Goal: Browse casually: Explore the website without a specific task or goal

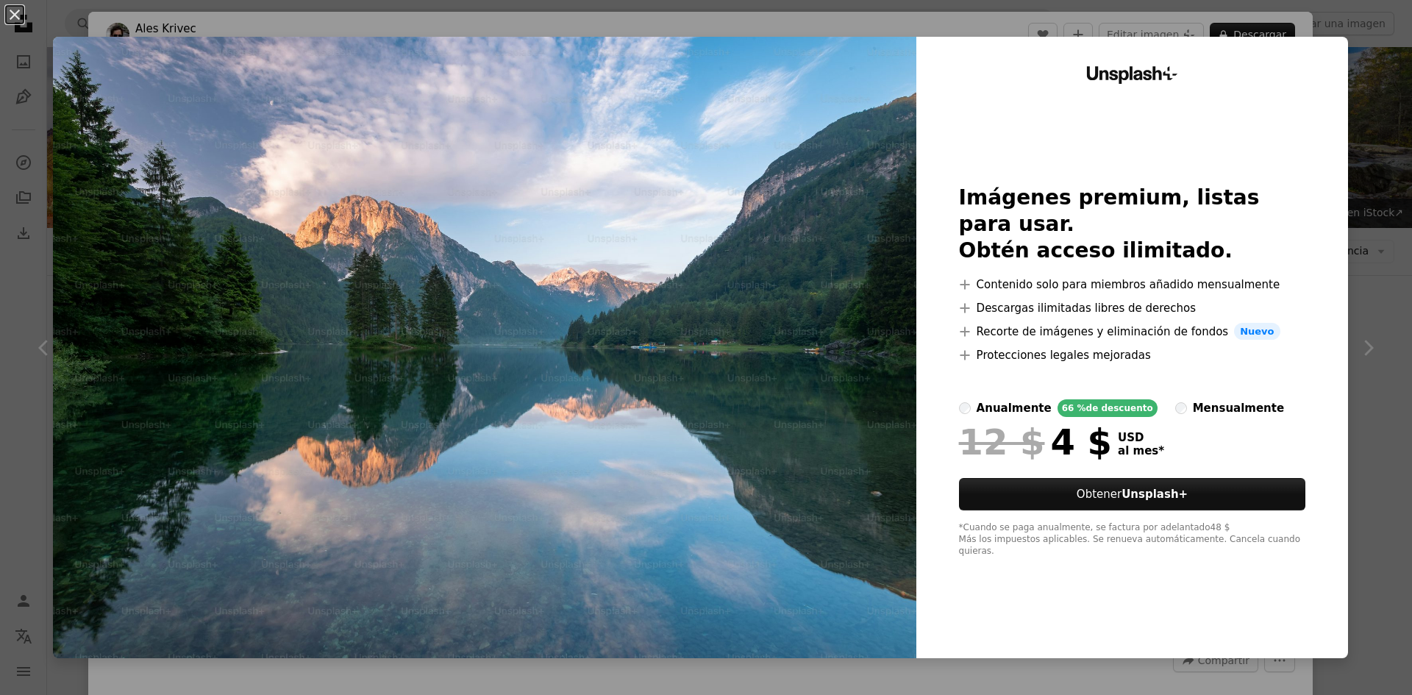
scroll to position [74, 0]
click at [1355, 29] on div "An X shape Unsplash+ Imágenes premium, listas para usar. Obtén acceso ilimitado…" at bounding box center [706, 347] width 1412 height 695
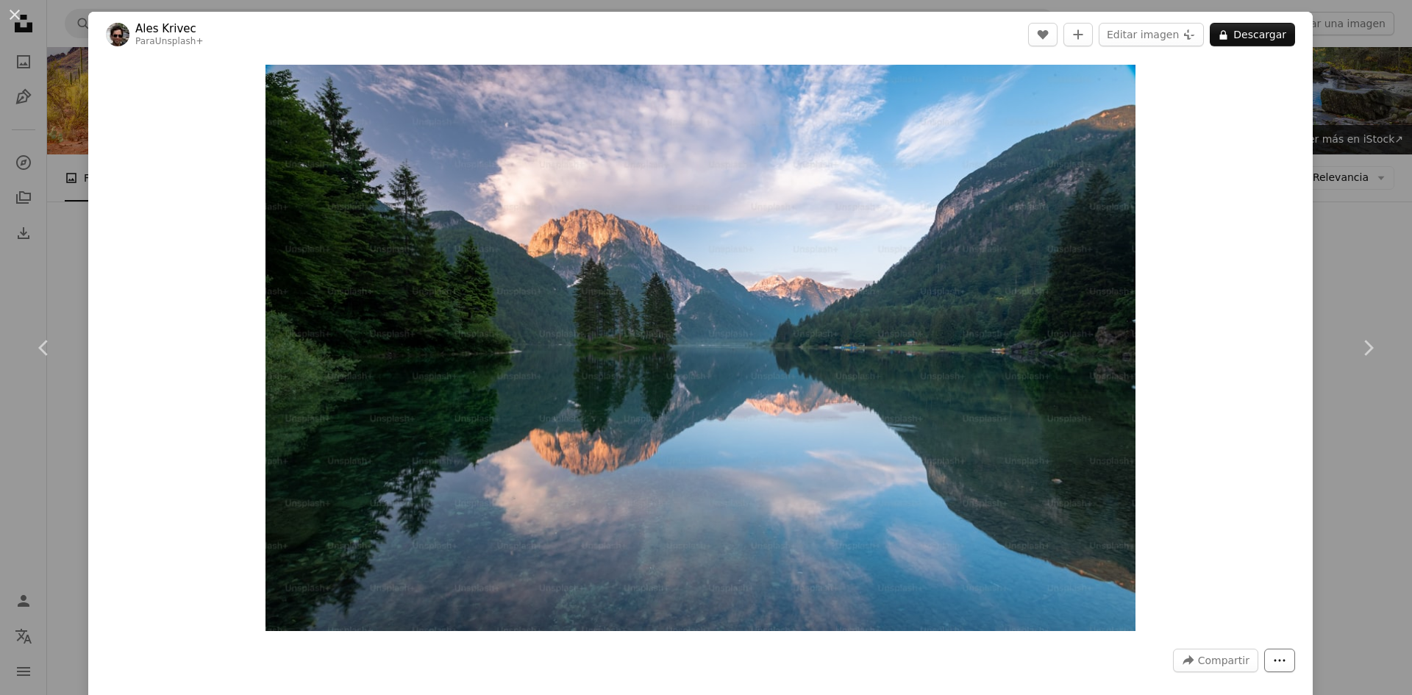
click at [1274, 660] on icon "Más acciones" at bounding box center [1279, 660] width 11 height 2
click at [1363, 340] on icon "Chevron right" at bounding box center [1368, 348] width 24 height 24
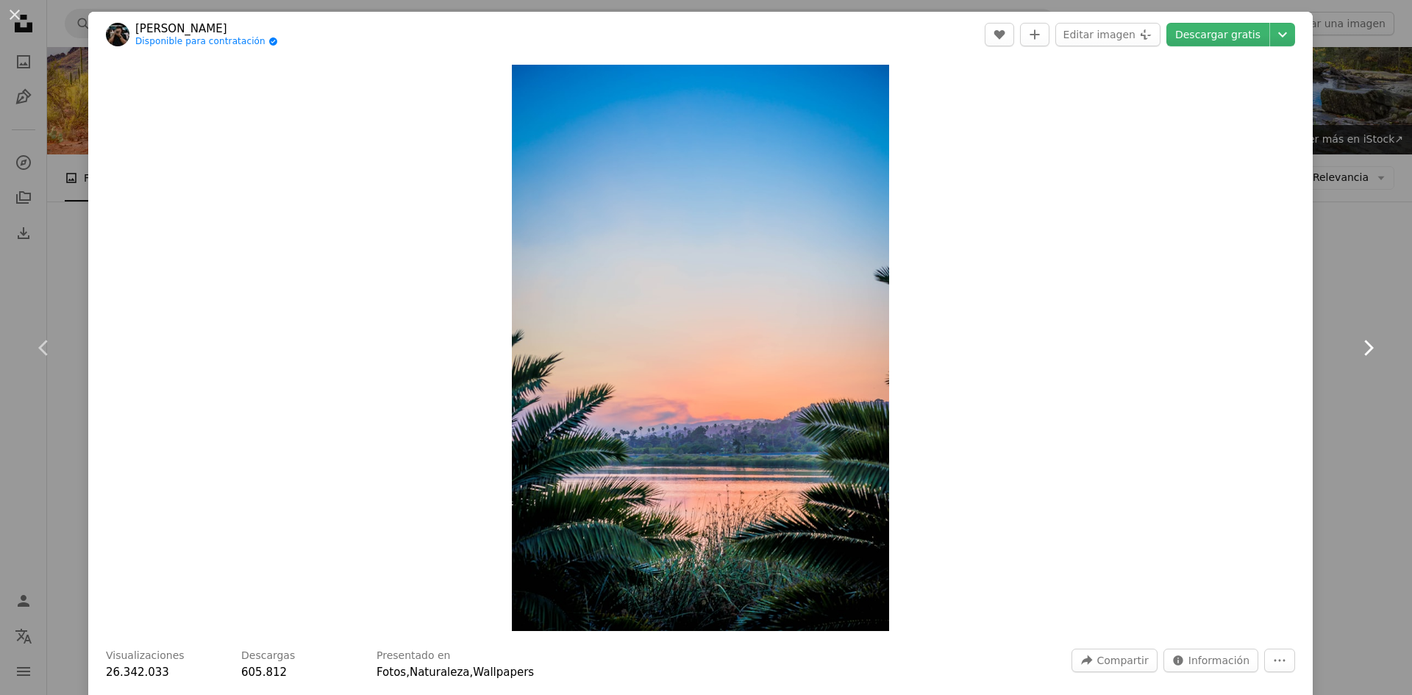
click at [1363, 340] on icon "Chevron right" at bounding box center [1368, 348] width 24 height 24
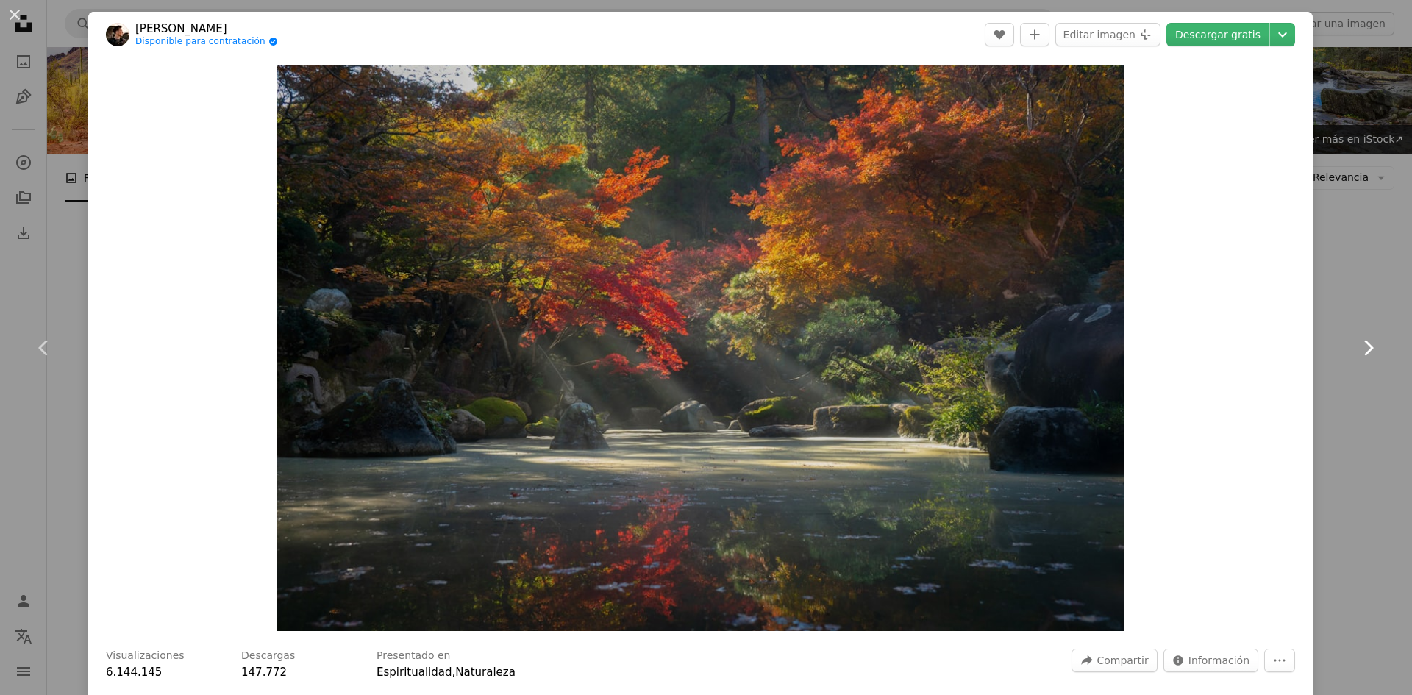
click at [1363, 340] on icon "Chevron right" at bounding box center [1368, 348] width 24 height 24
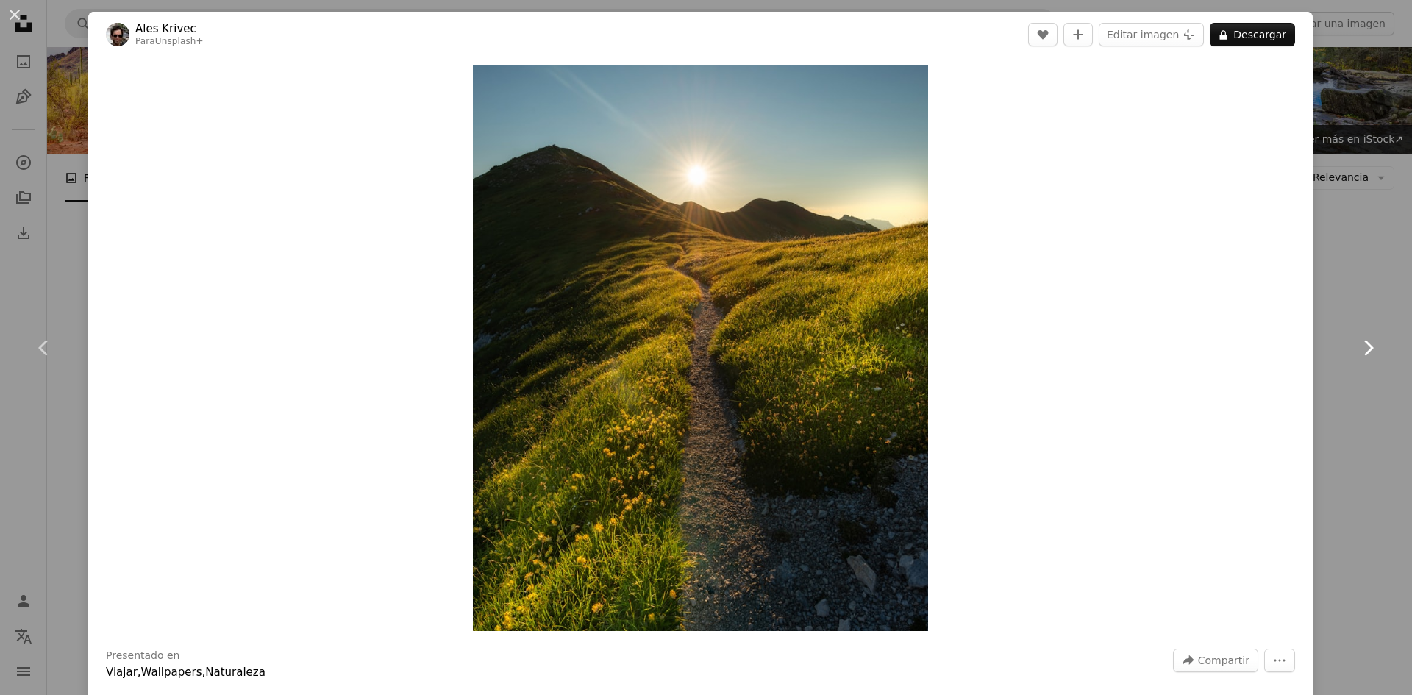
click at [1363, 340] on icon "Chevron right" at bounding box center [1368, 348] width 24 height 24
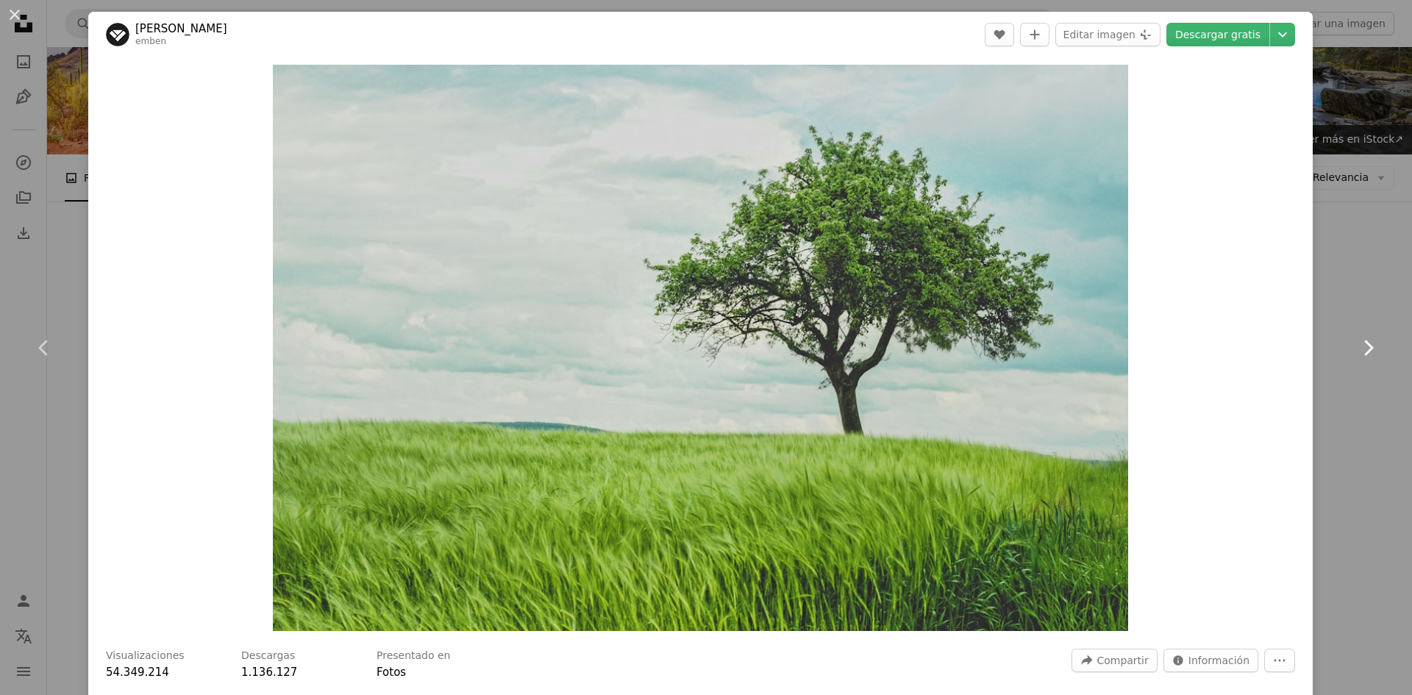
click at [1363, 340] on icon "Chevron right" at bounding box center [1368, 348] width 24 height 24
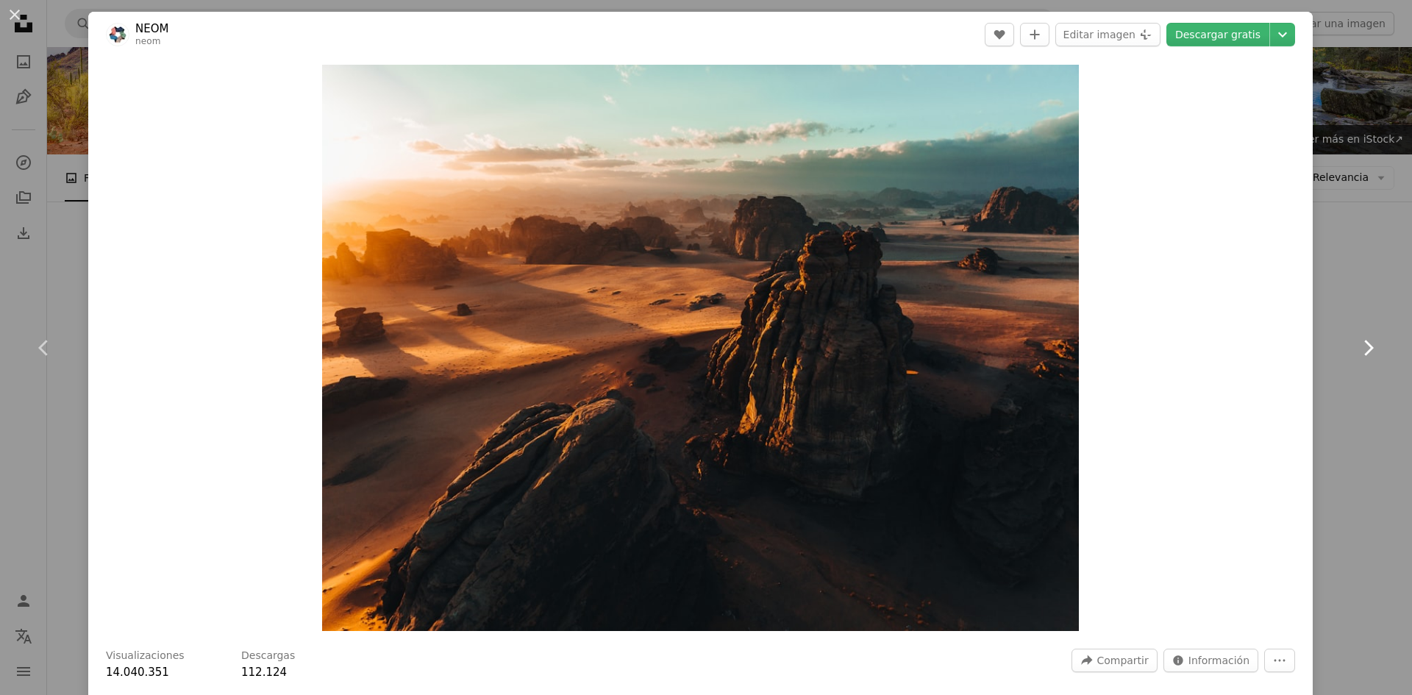
click at [1356, 346] on icon "Chevron right" at bounding box center [1368, 348] width 24 height 24
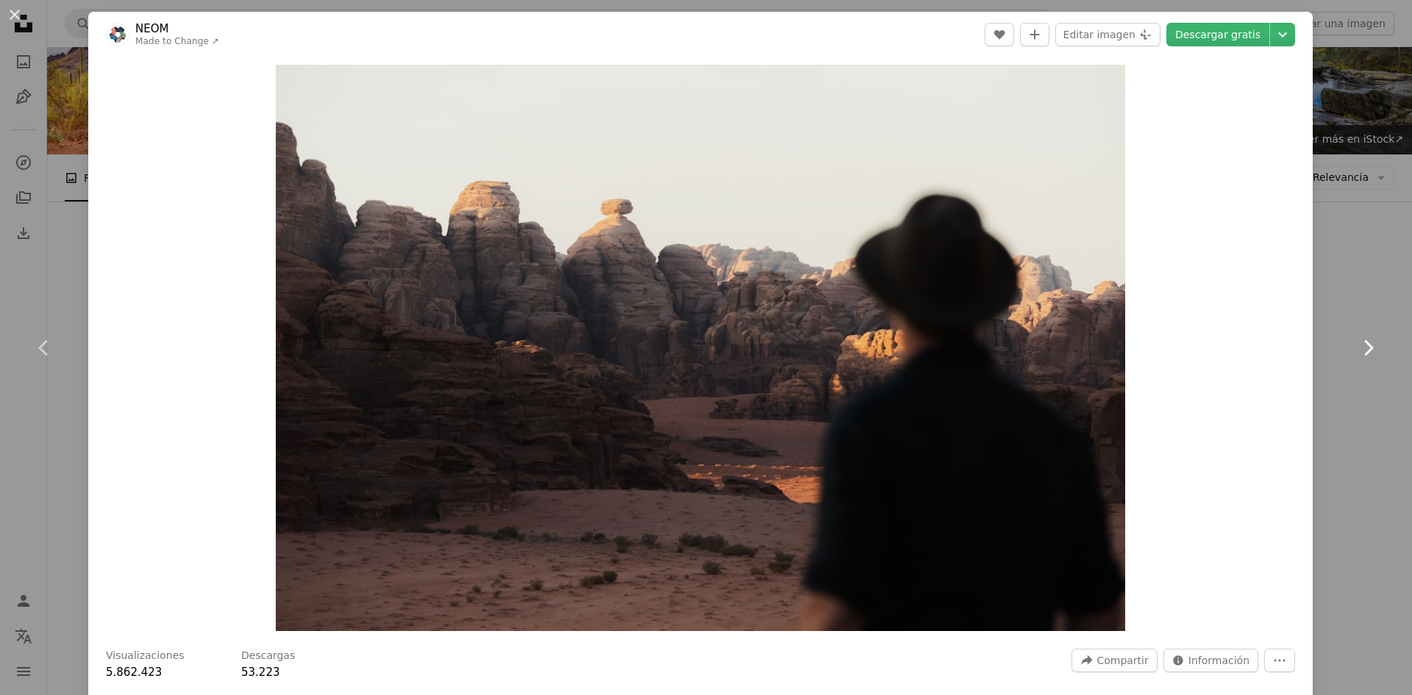
click at [1356, 343] on icon "Chevron right" at bounding box center [1368, 348] width 24 height 24
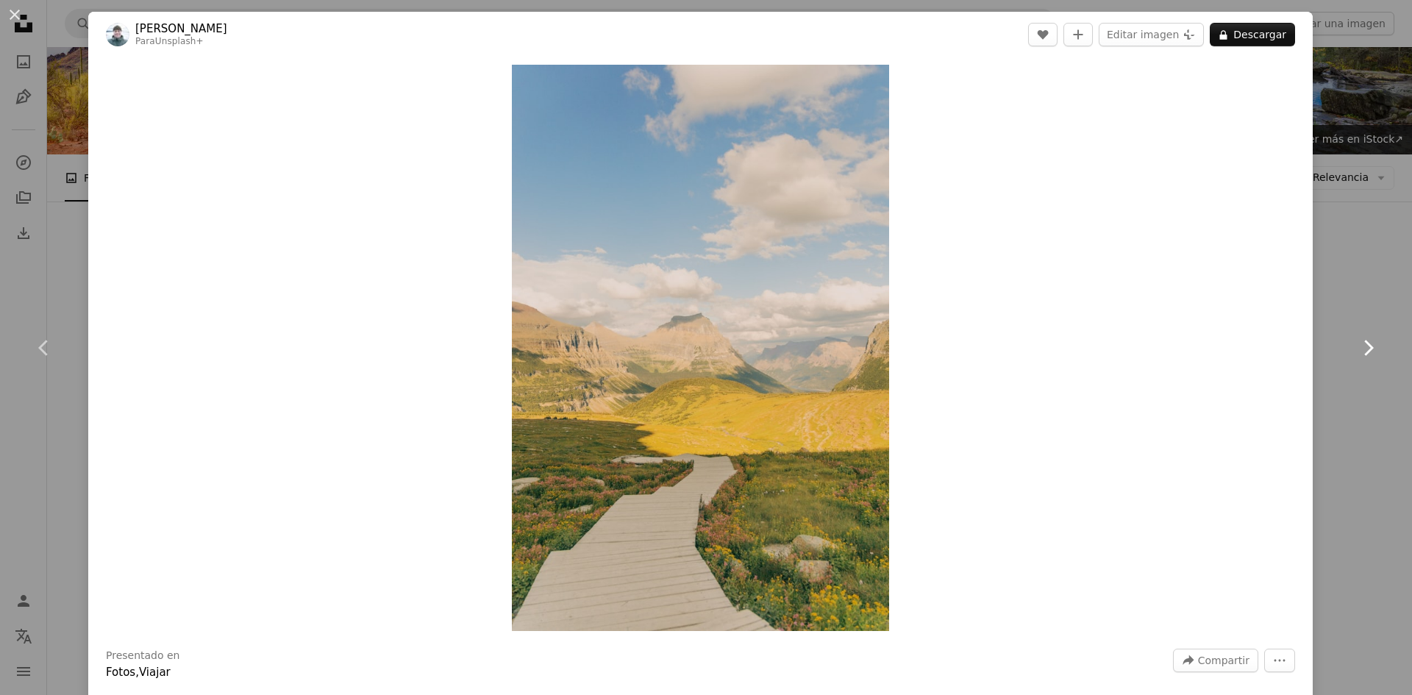
click at [1356, 343] on icon "Chevron right" at bounding box center [1368, 348] width 24 height 24
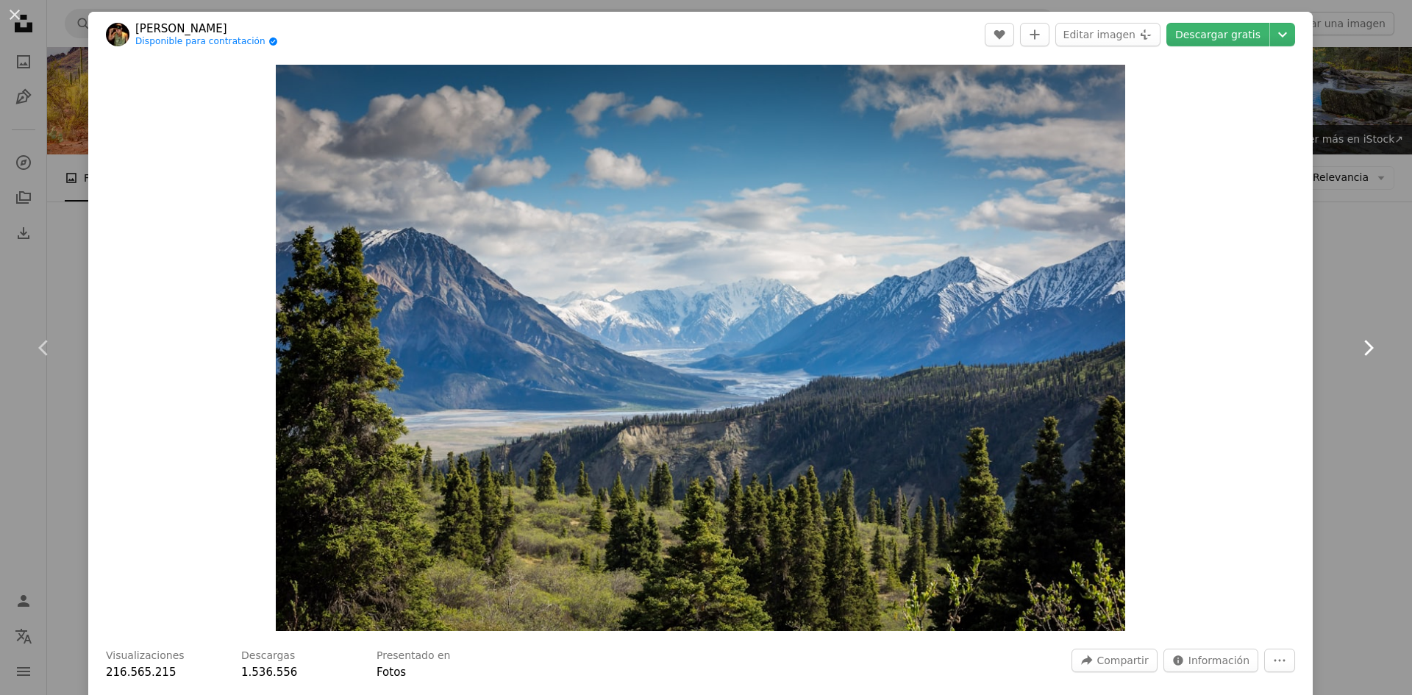
click at [1364, 346] on icon "Chevron right" at bounding box center [1368, 348] width 24 height 24
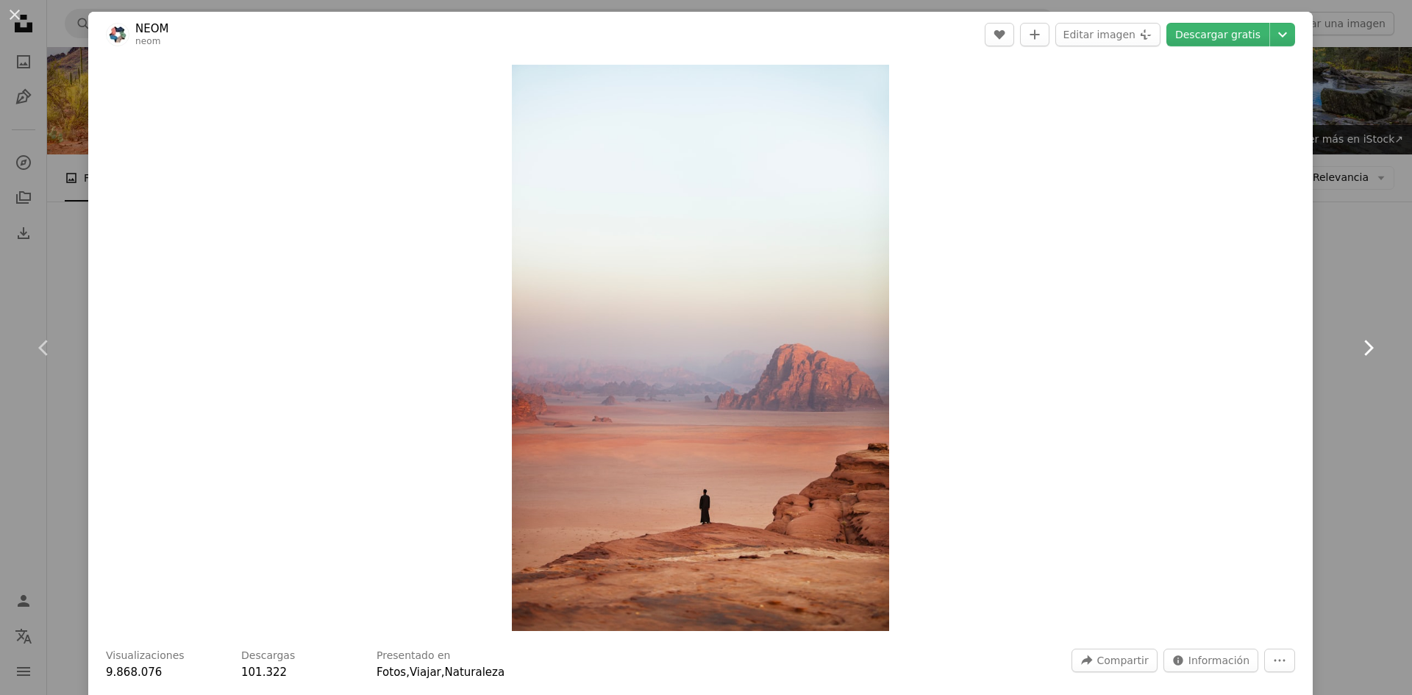
click at [1364, 346] on icon "Chevron right" at bounding box center [1368, 348] width 24 height 24
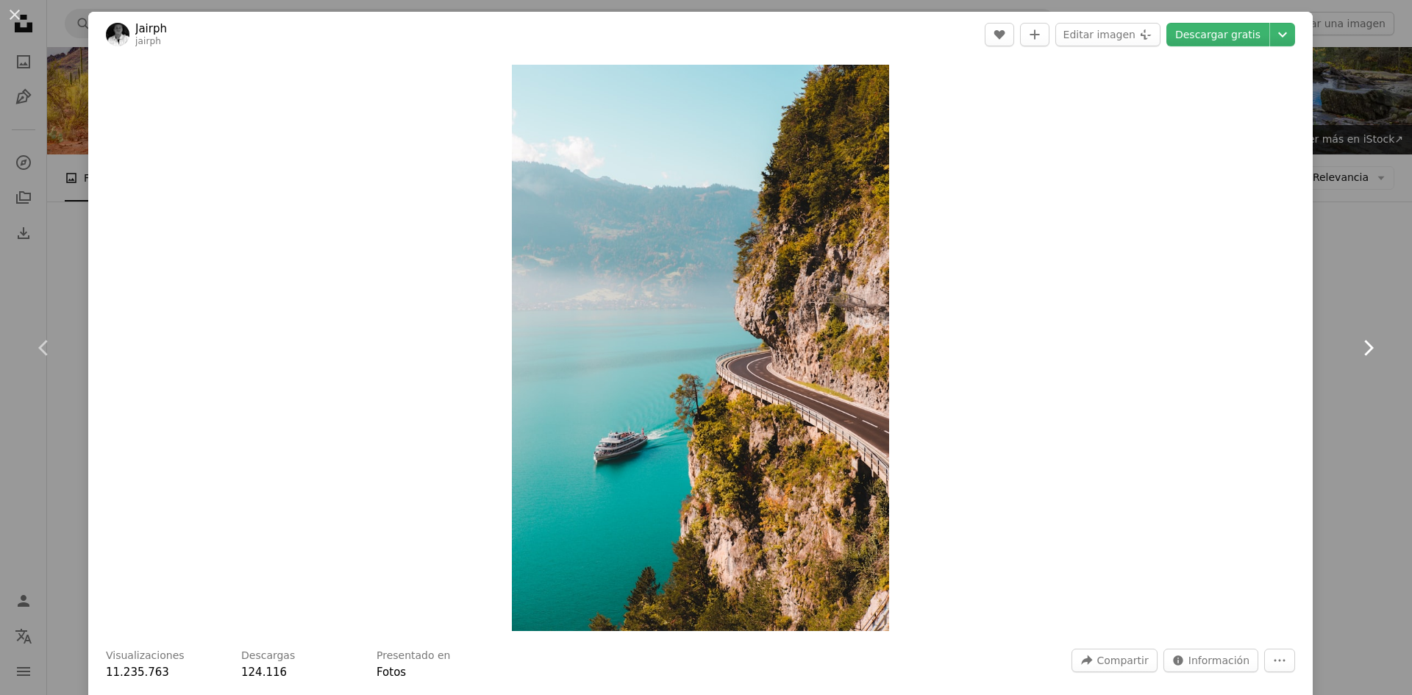
click at [1364, 346] on icon "Chevron right" at bounding box center [1368, 348] width 24 height 24
